Goal: Information Seeking & Learning: Learn about a topic

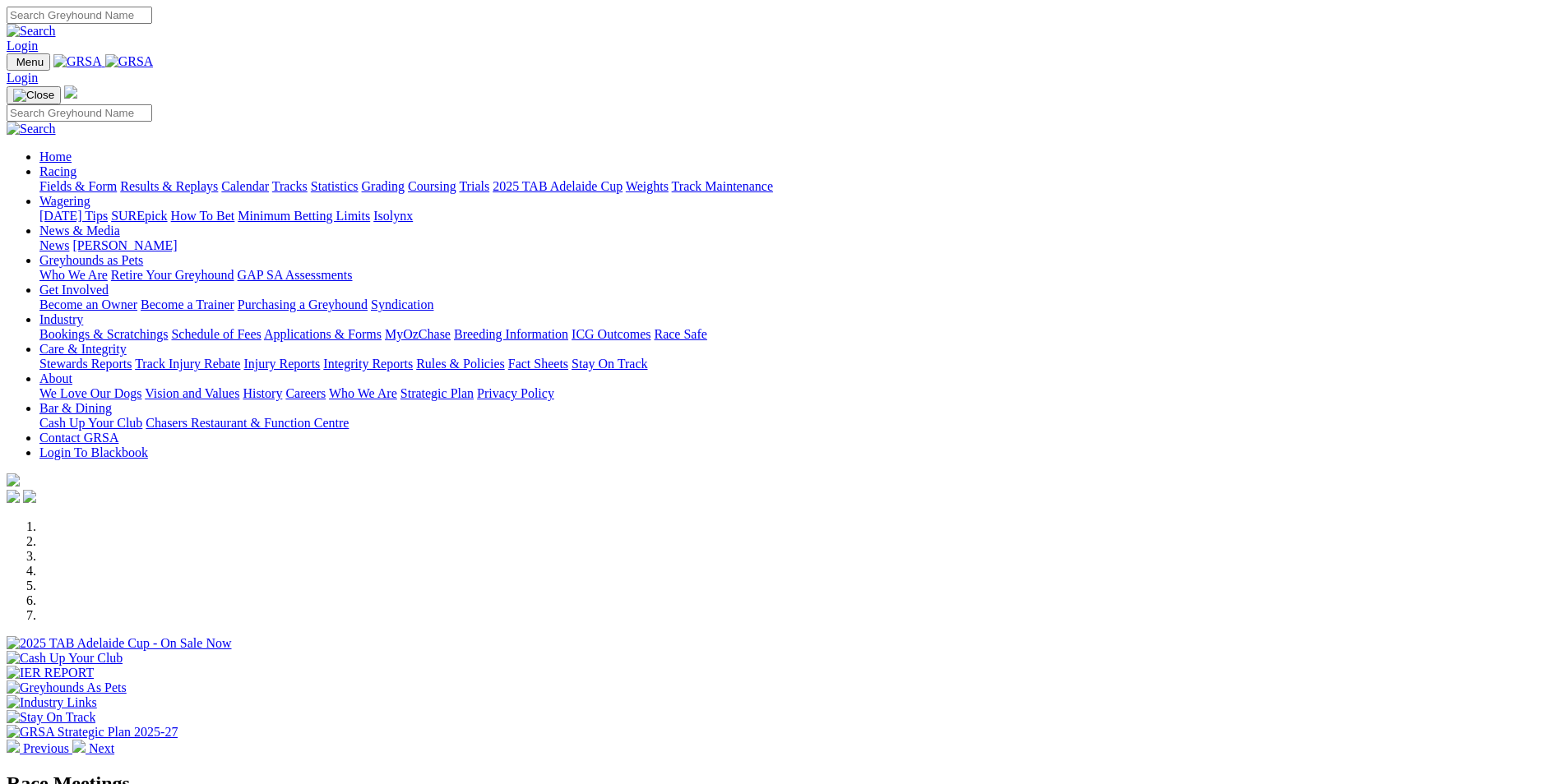
scroll to position [444, 0]
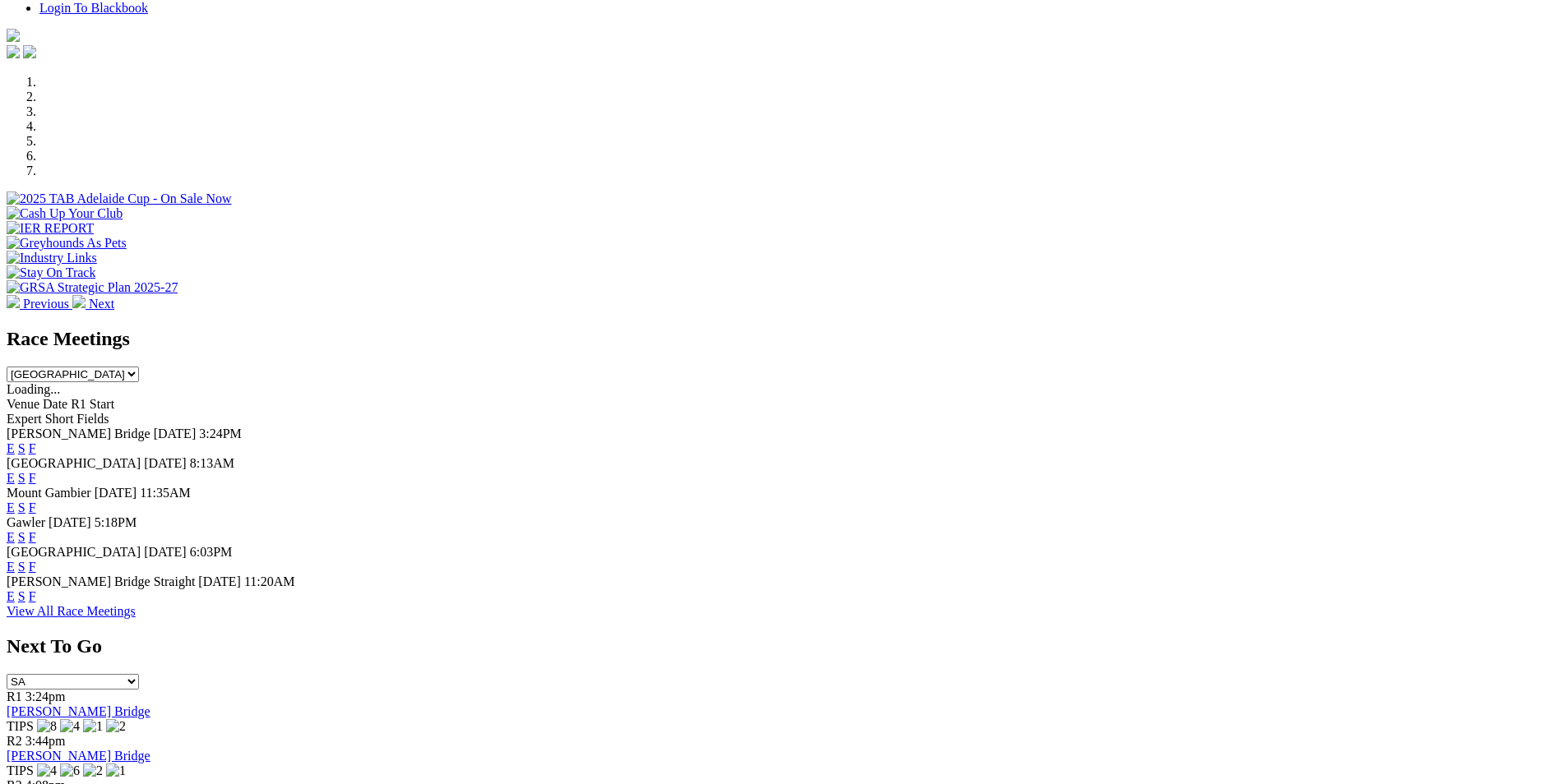
click at [36, 560] on link "F" at bounding box center [32, 567] width 7 height 14
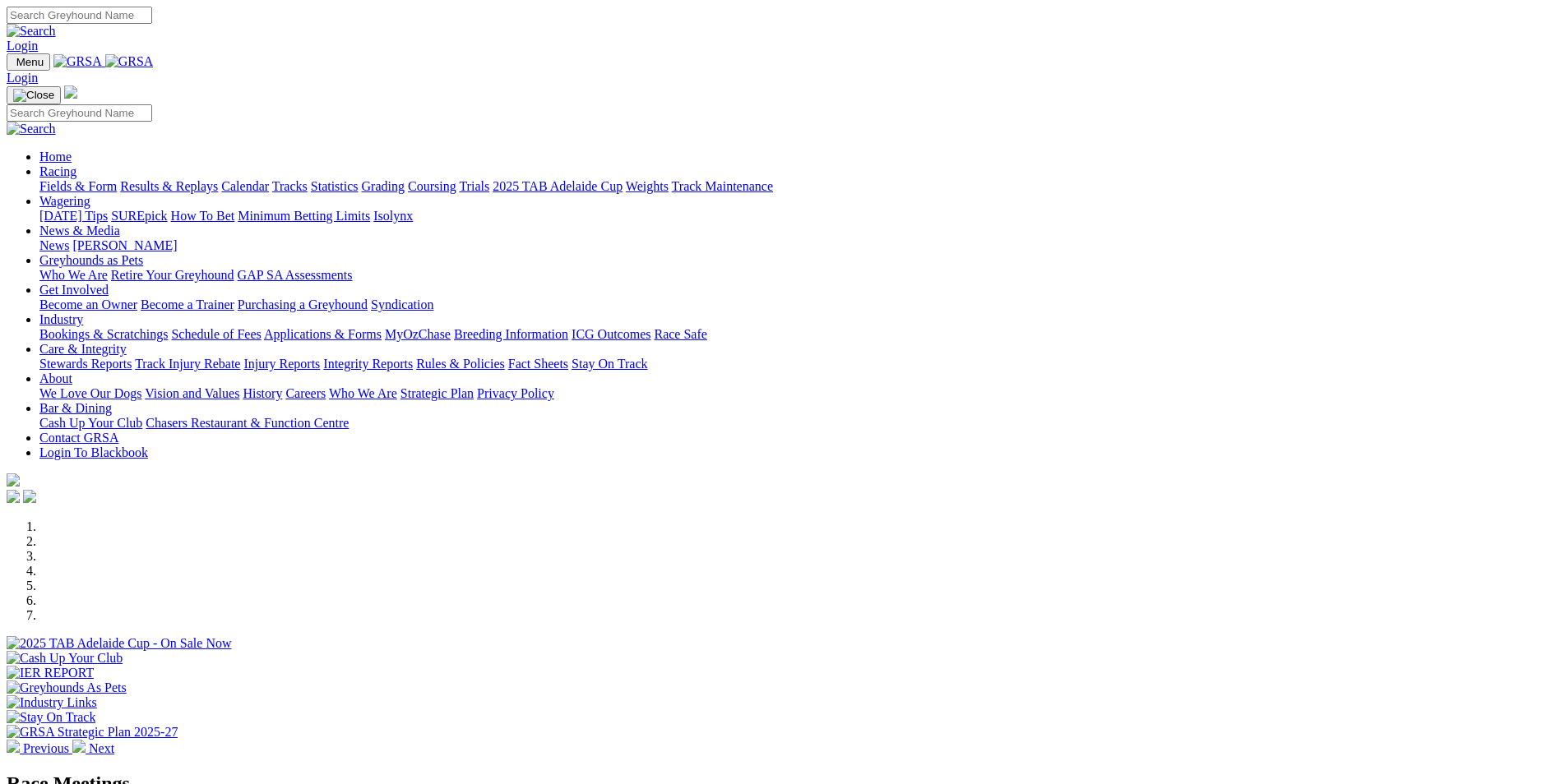
scroll to position [444, 0]
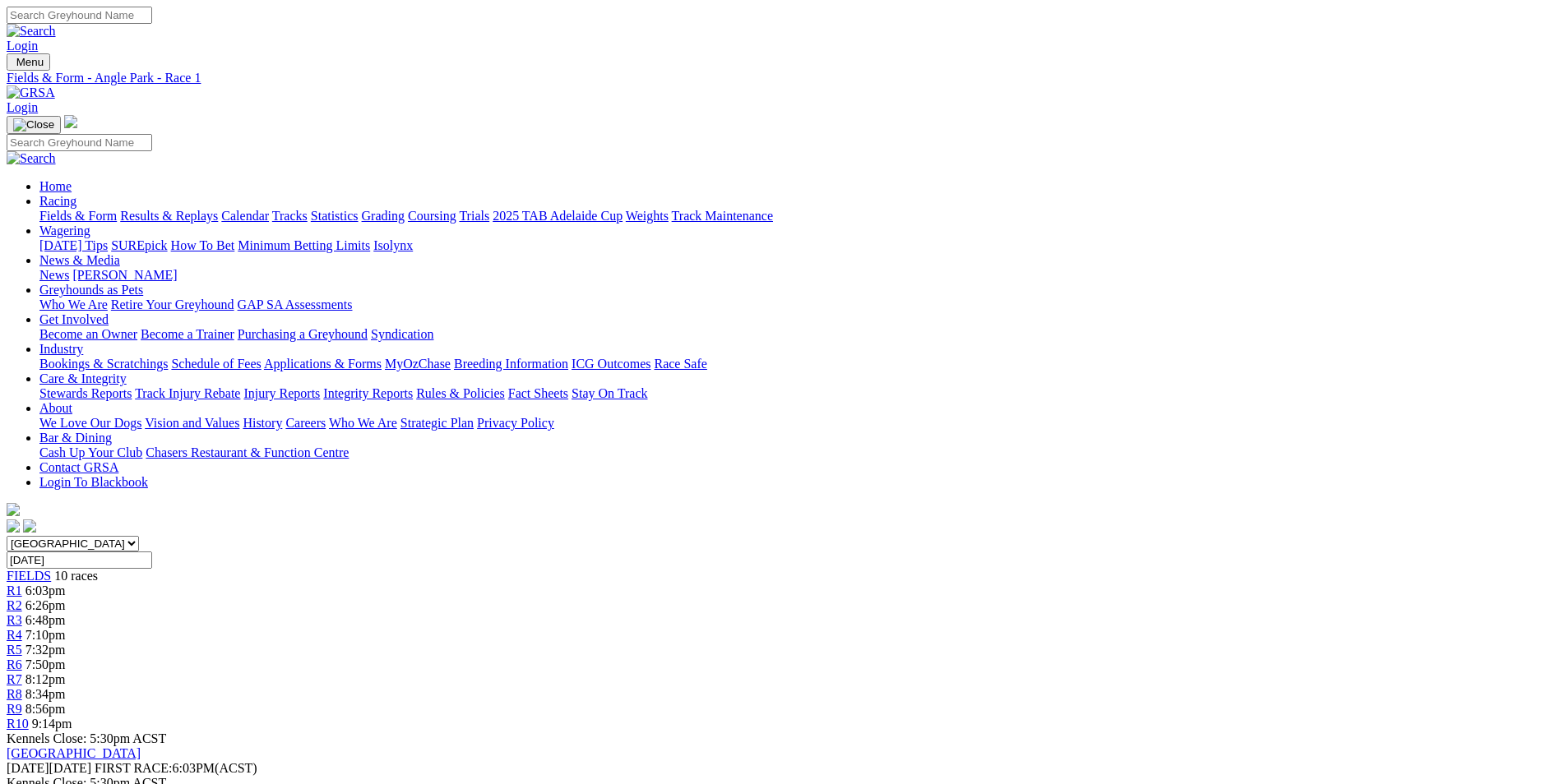
drag, startPoint x: 1078, startPoint y: 257, endPoint x: 1460, endPoint y: 232, distance: 382.8
drag, startPoint x: 1460, startPoint y: 232, endPoint x: 1059, endPoint y: 262, distance: 402.1
click at [66, 687] on span "8:34pm" at bounding box center [45, 694] width 40 height 14
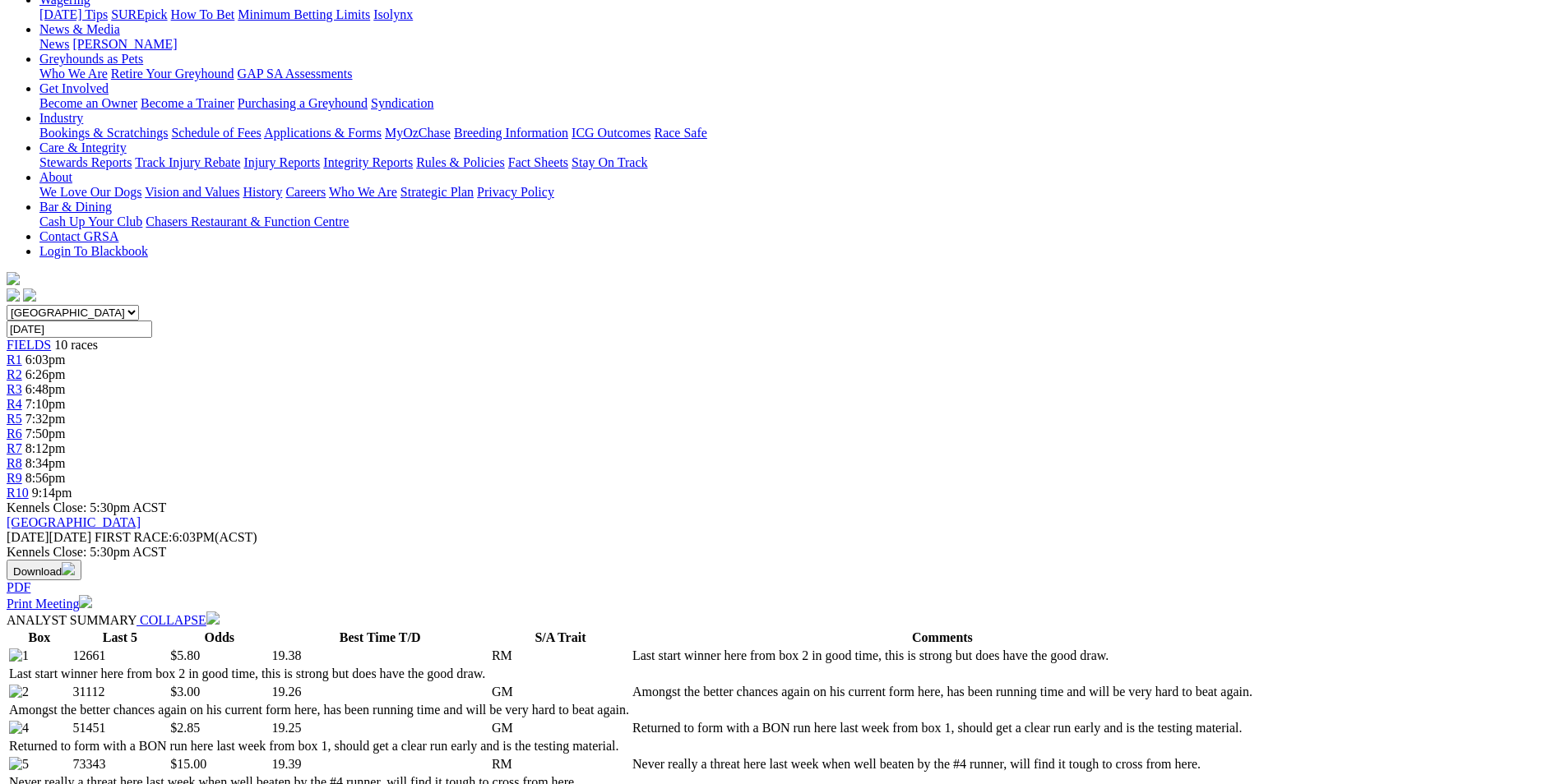
scroll to position [231, 0]
click at [1059, 683] on td "Amongst the better chances again on his current form here, has been running tim…" at bounding box center [942, 691] width 622 height 17
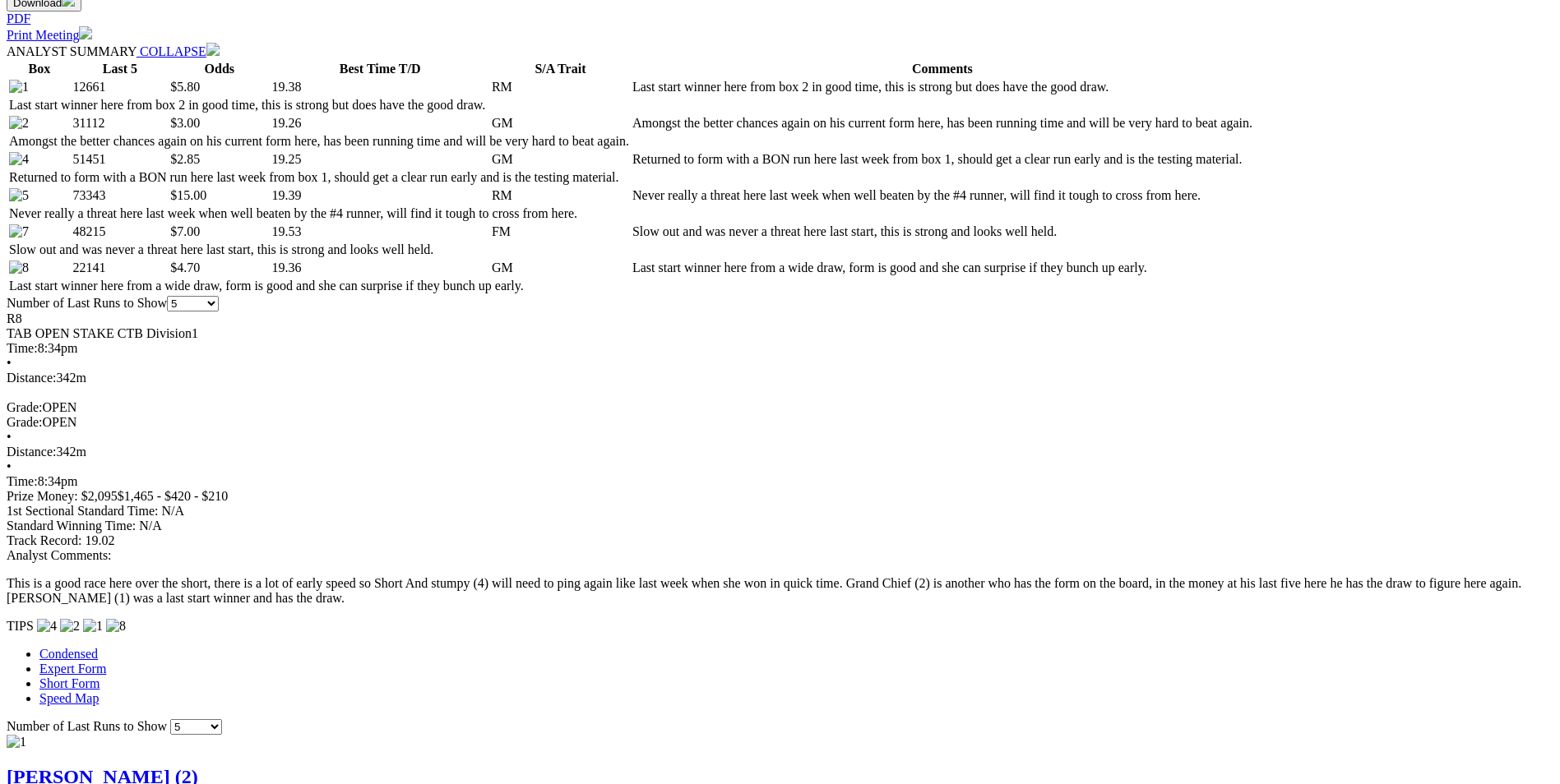
scroll to position [802, 0]
